Goal: Task Accomplishment & Management: Manage account settings

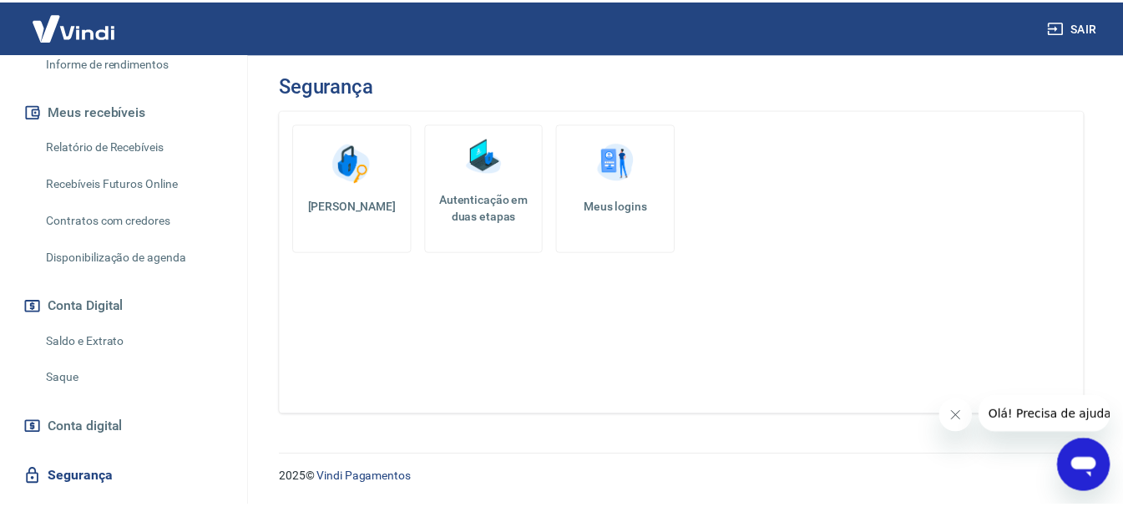
scroll to position [417, 0]
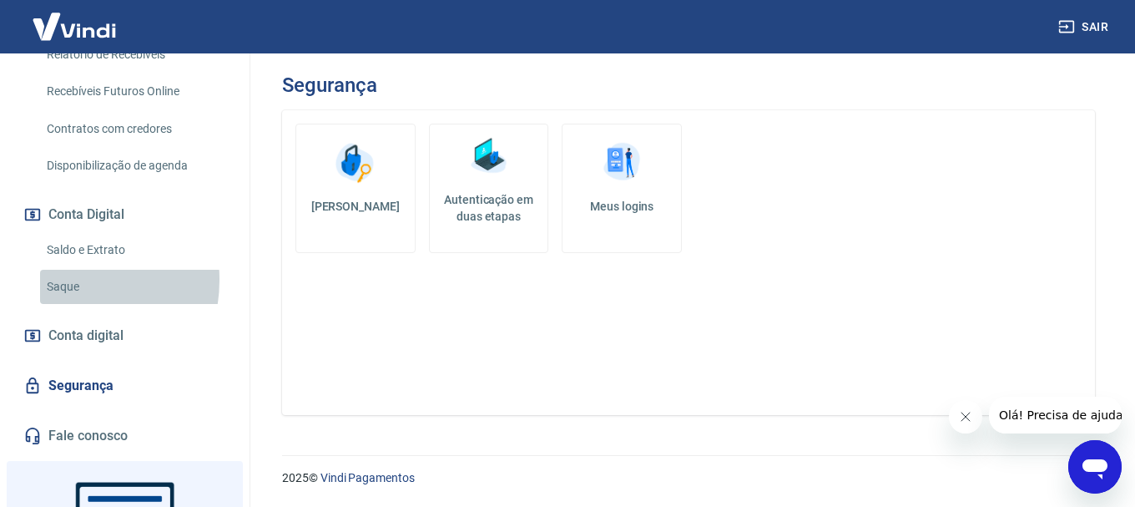
click at [56, 280] on link "Saque" at bounding box center [134, 287] width 189 height 34
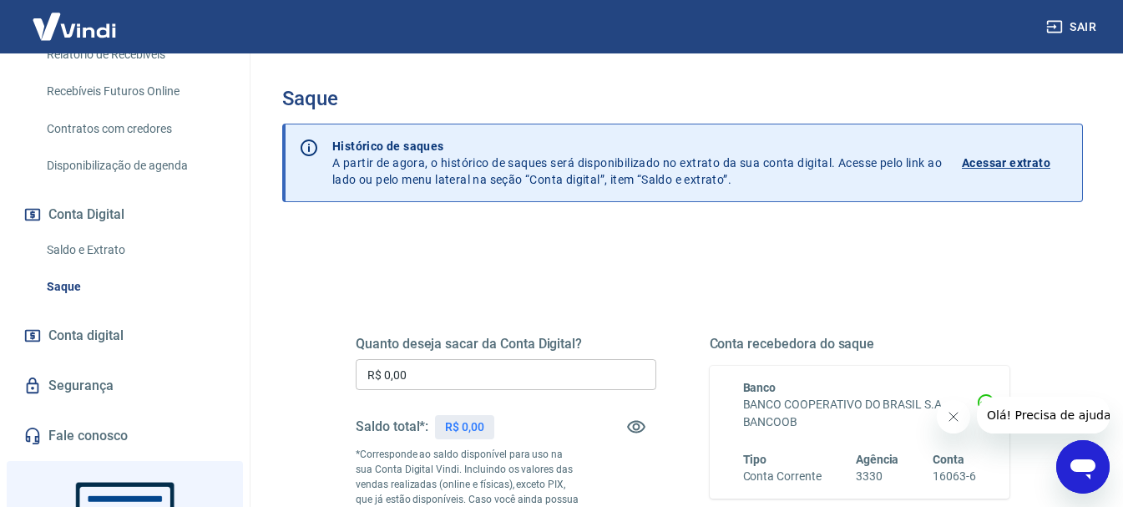
click at [57, 285] on link "Saque" at bounding box center [134, 287] width 189 height 34
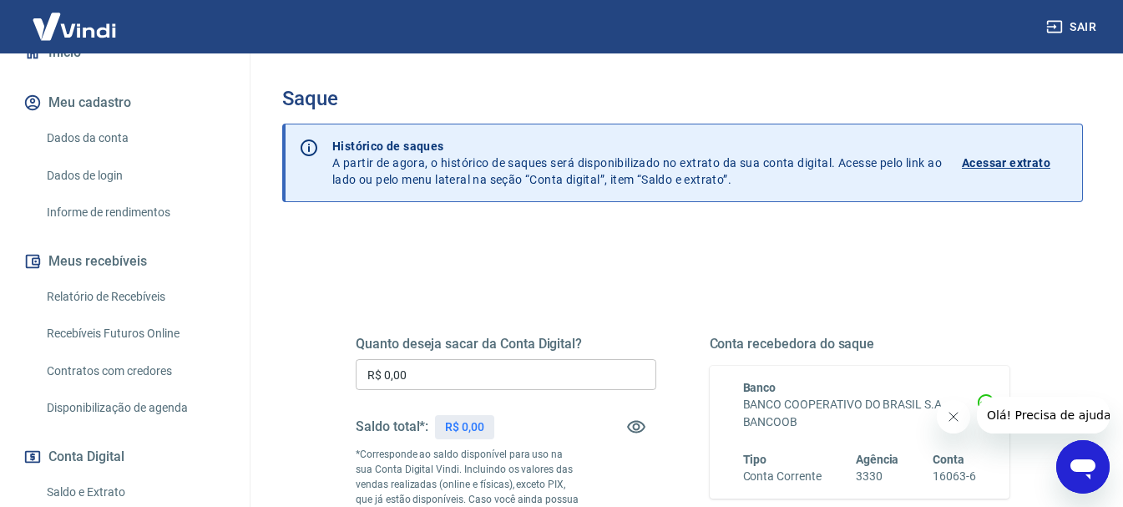
scroll to position [83, 0]
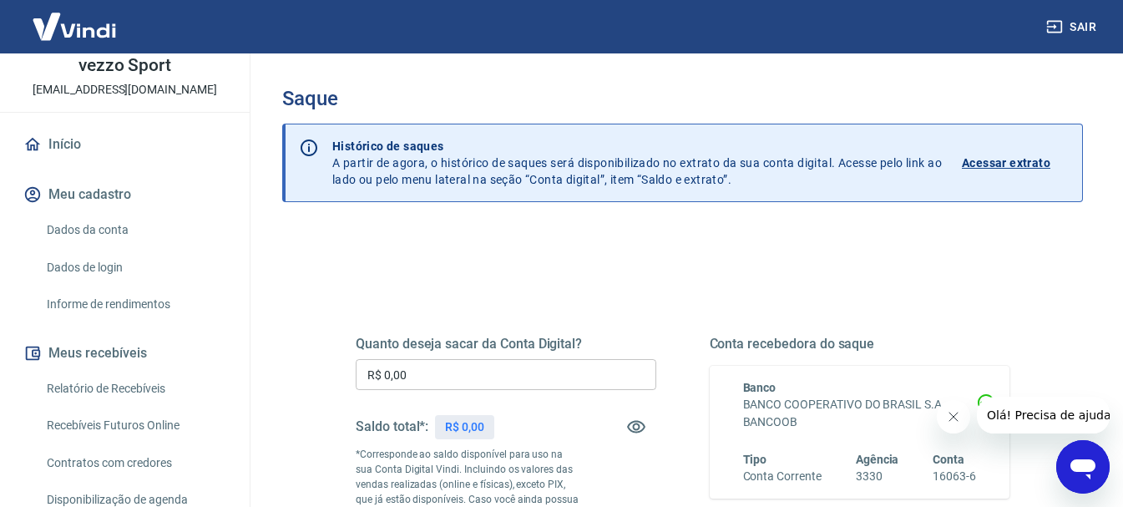
click at [72, 144] on link "Início" at bounding box center [124, 144] width 209 height 37
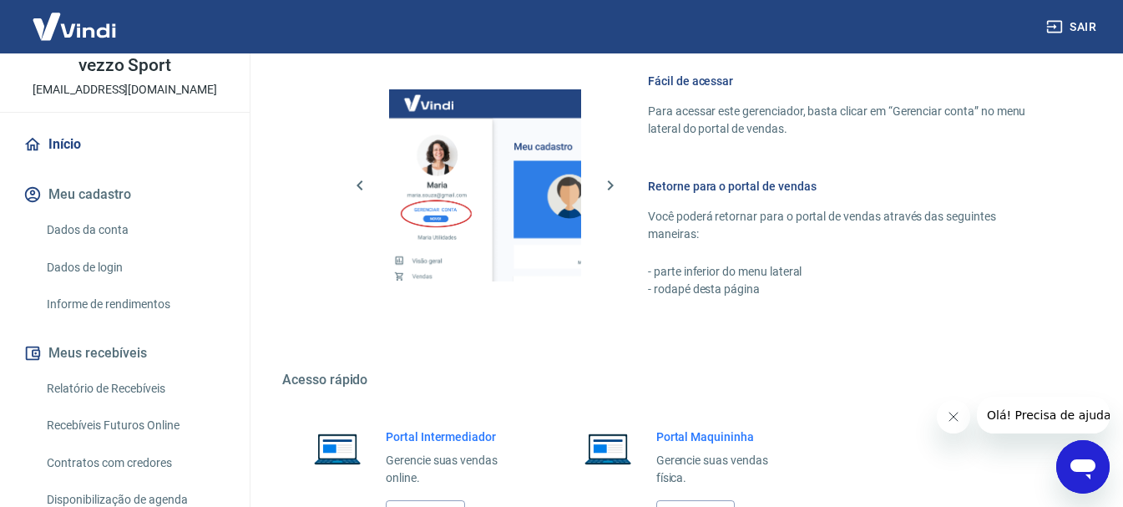
scroll to position [987, 0]
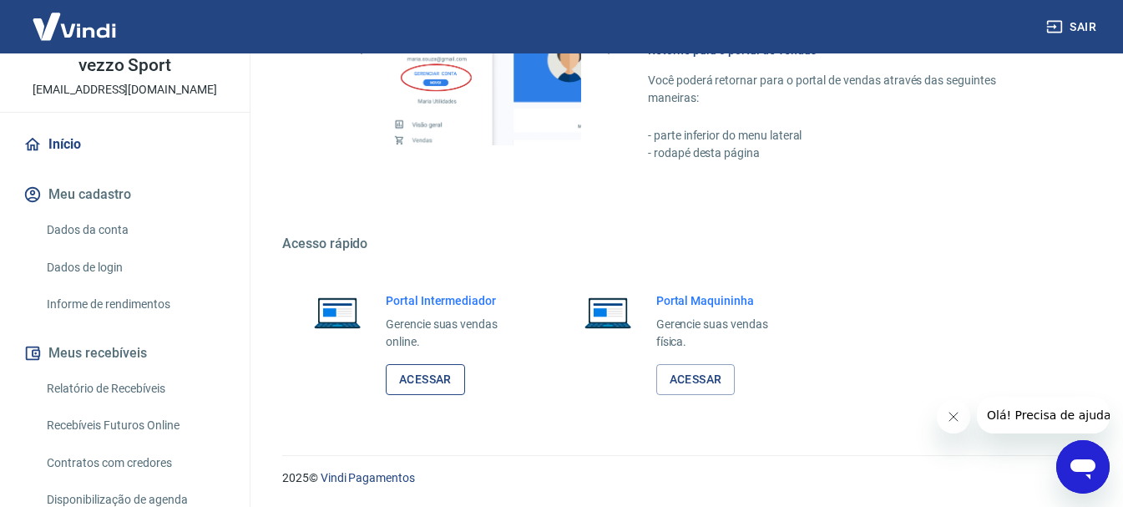
click at [399, 379] on link "Acessar" at bounding box center [425, 379] width 79 height 31
